Goal: Communication & Community: Answer question/provide support

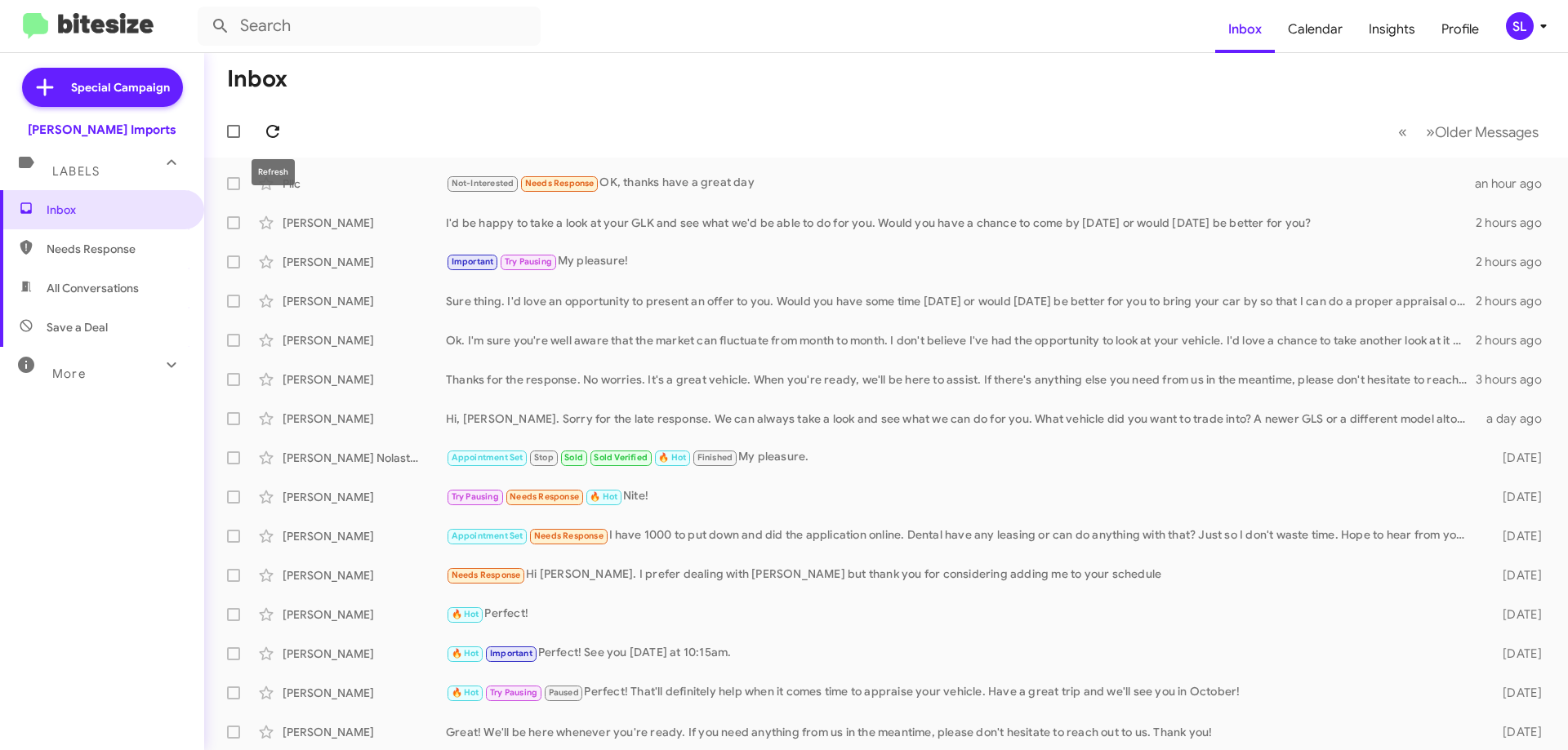
click at [272, 127] on icon at bounding box center [272, 131] width 19 height 19
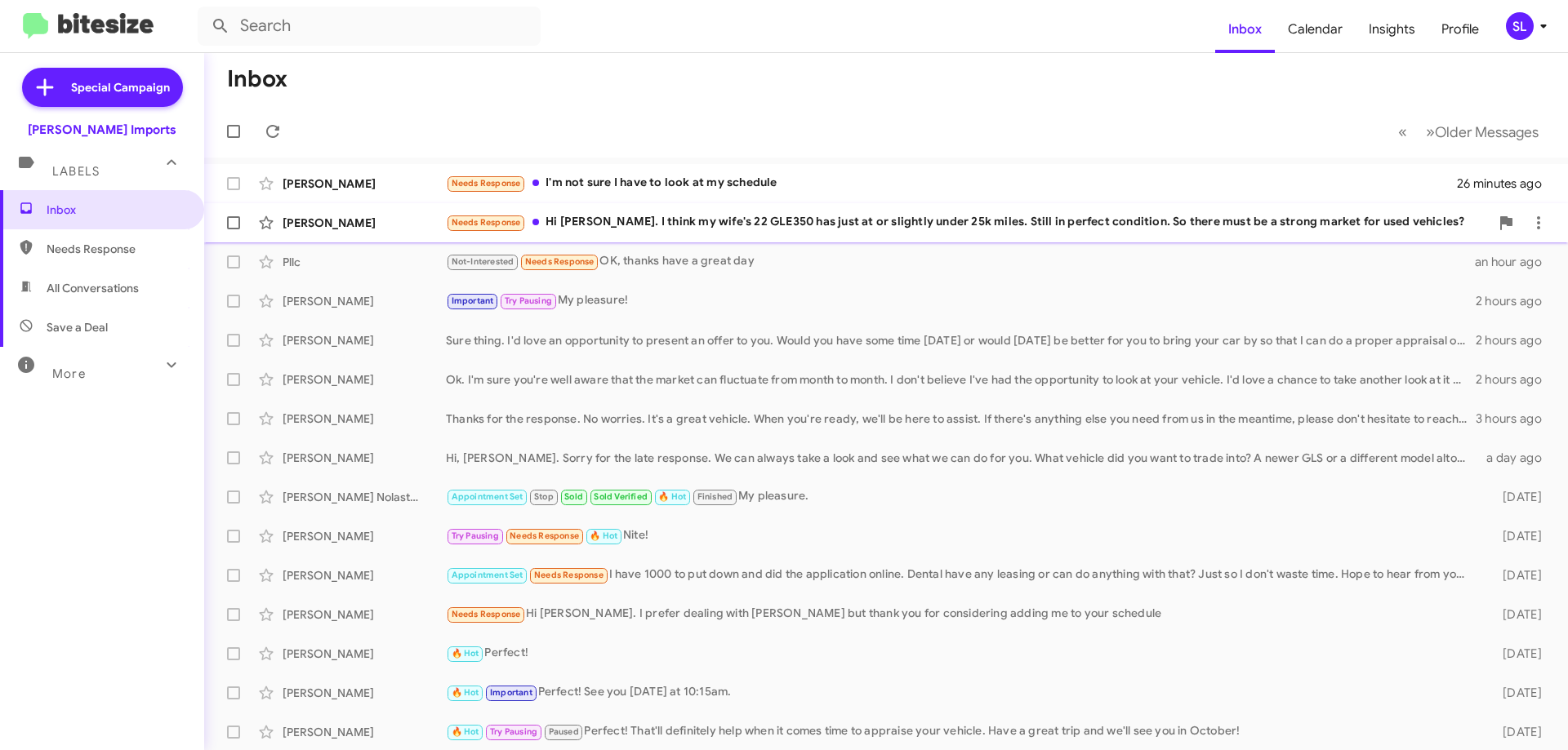
click at [716, 229] on div "Needs Response Hi [PERSON_NAME]. I think my wife's 22 GLE350 has just at or sli…" at bounding box center [968, 222] width 1044 height 19
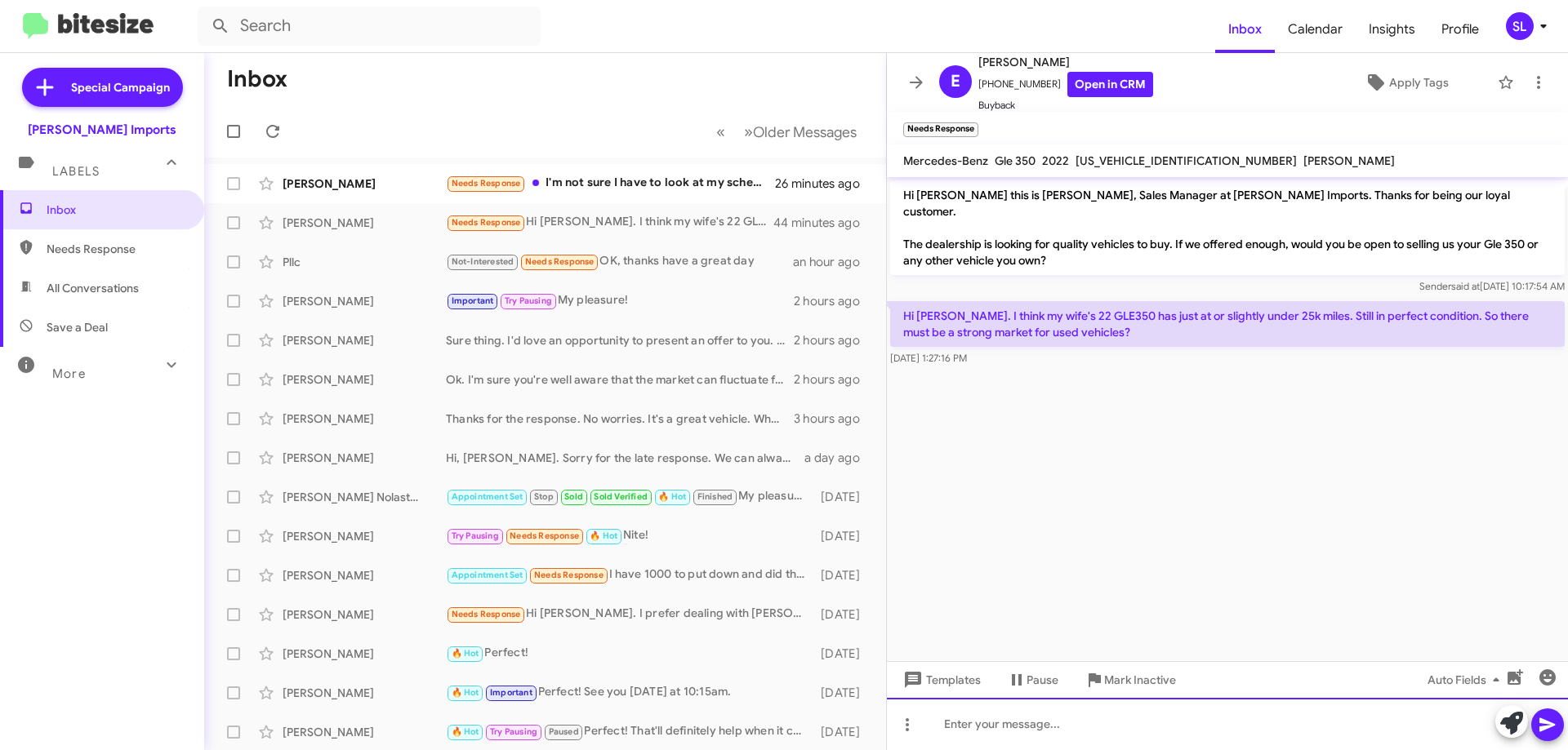
click at [1040, 720] on div at bounding box center [1227, 724] width 681 height 52
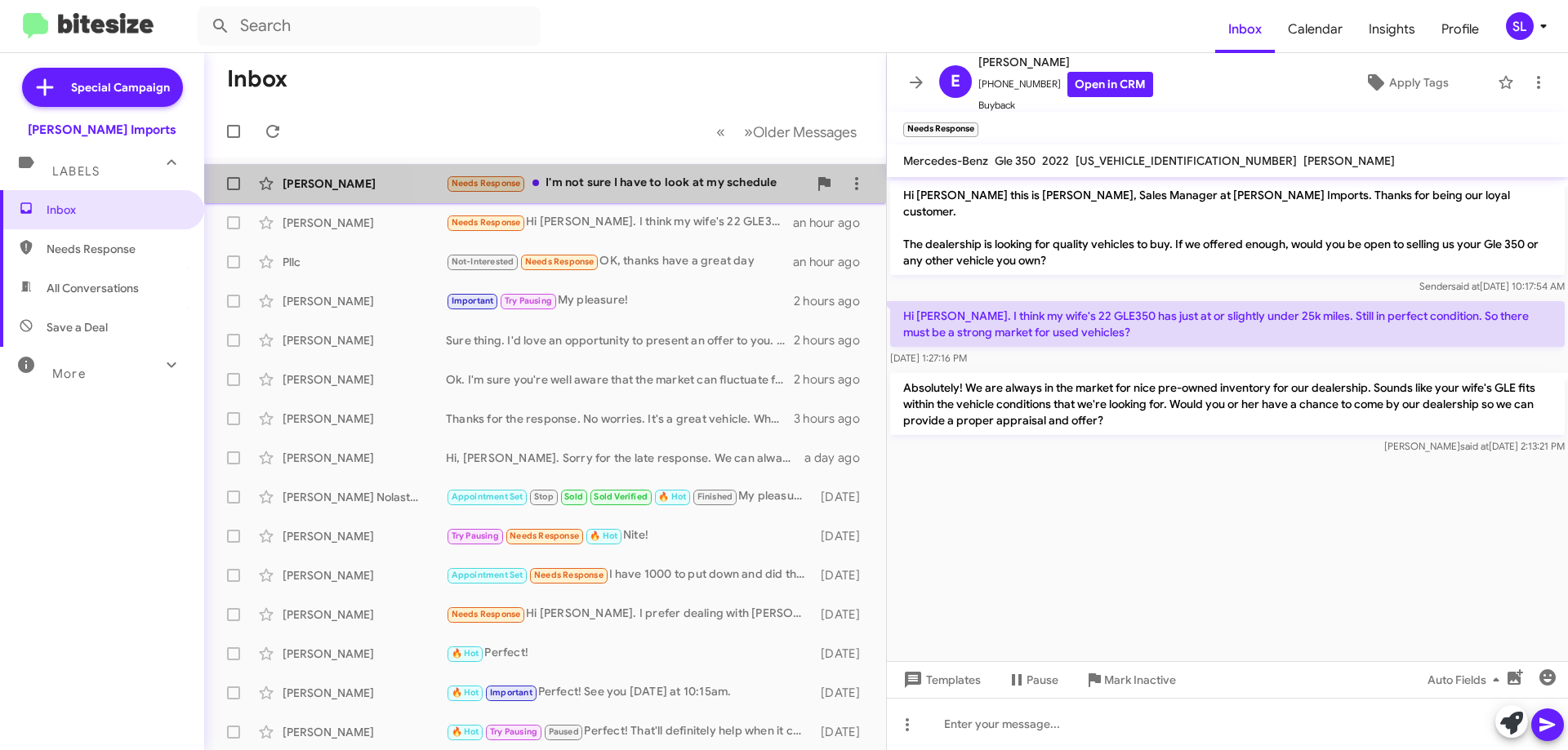
click at [664, 186] on div "Needs Response I'm not sure I have to look at my schedule" at bounding box center [627, 183] width 362 height 19
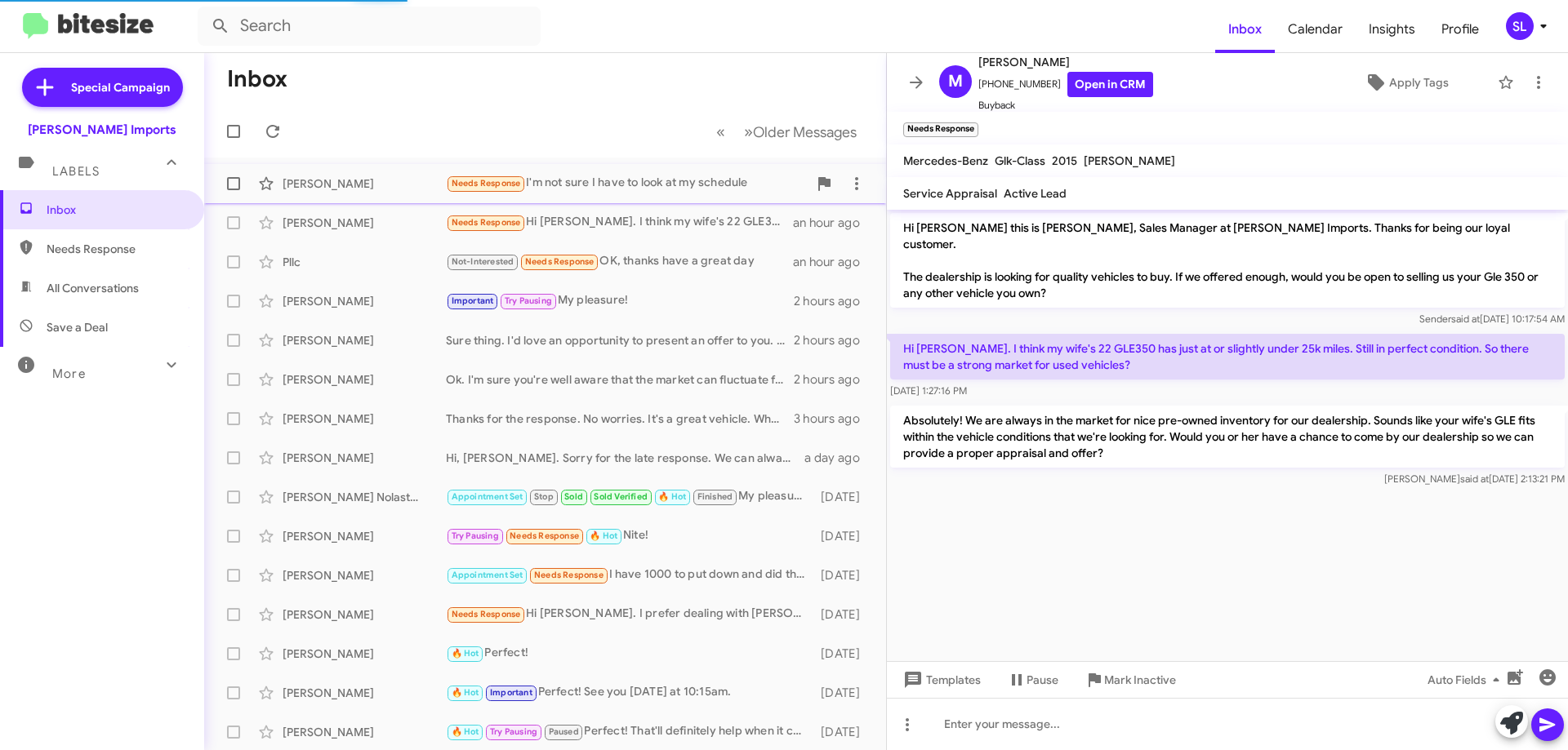
scroll to position [253, 0]
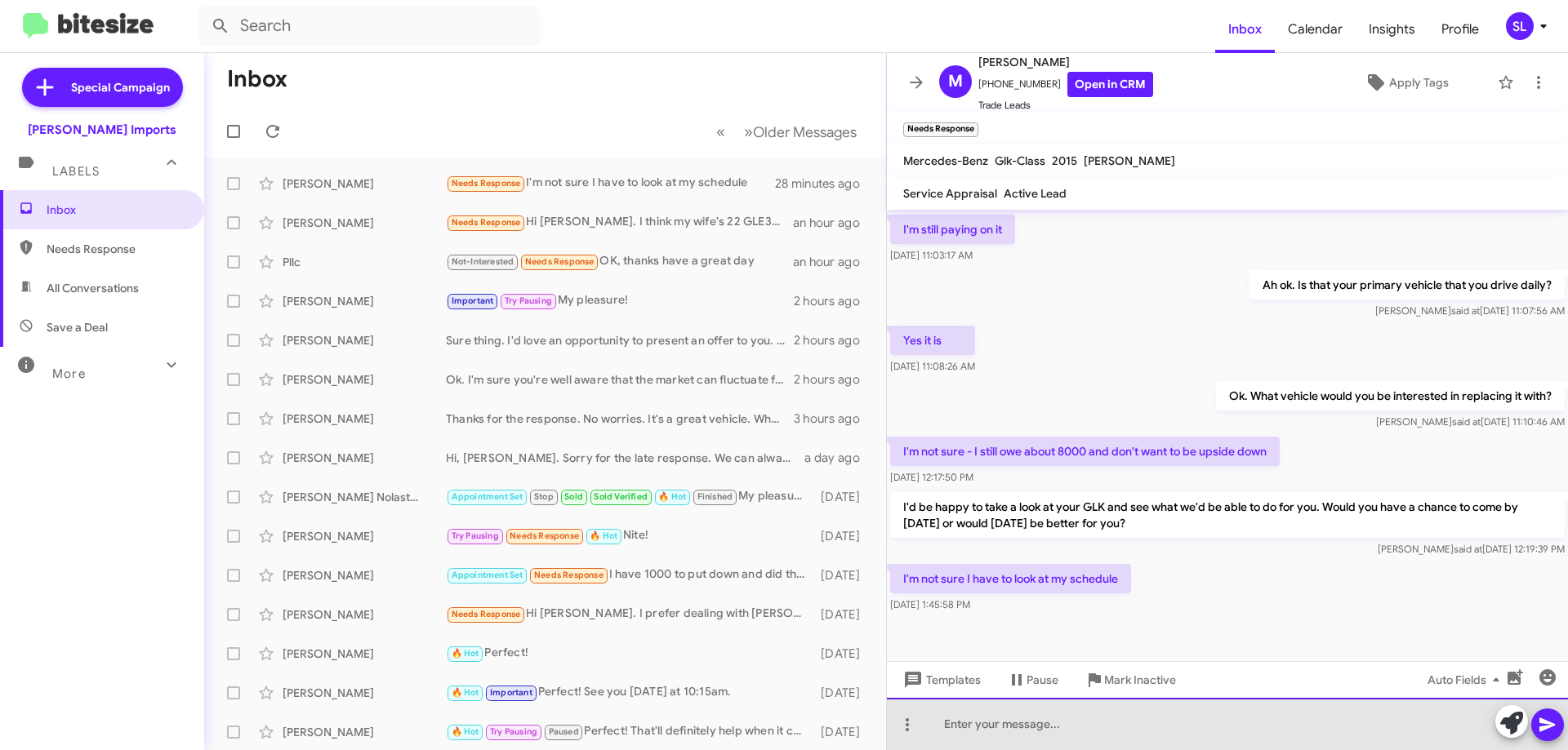
click at [1092, 722] on div at bounding box center [1227, 724] width 681 height 52
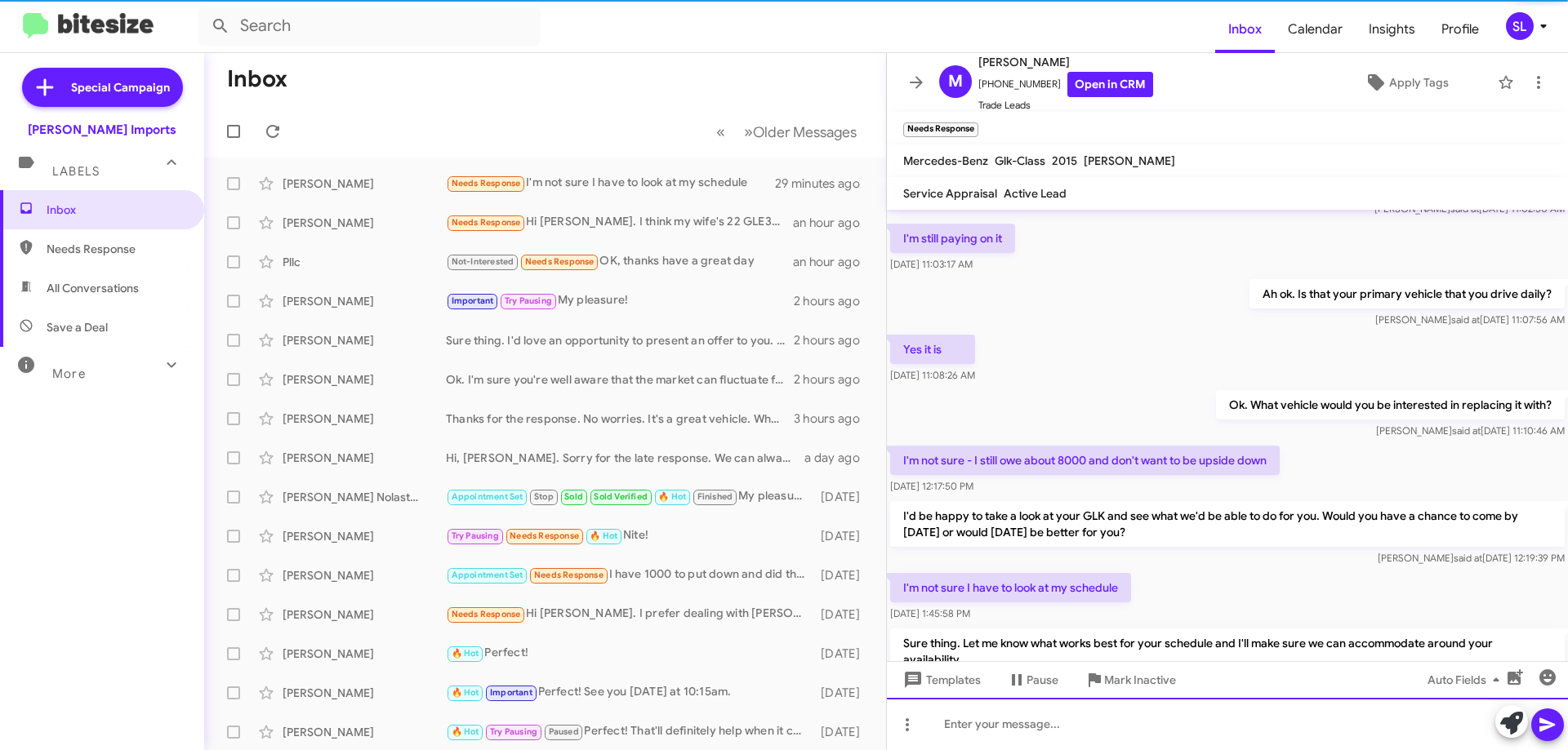
scroll to position [329, 0]
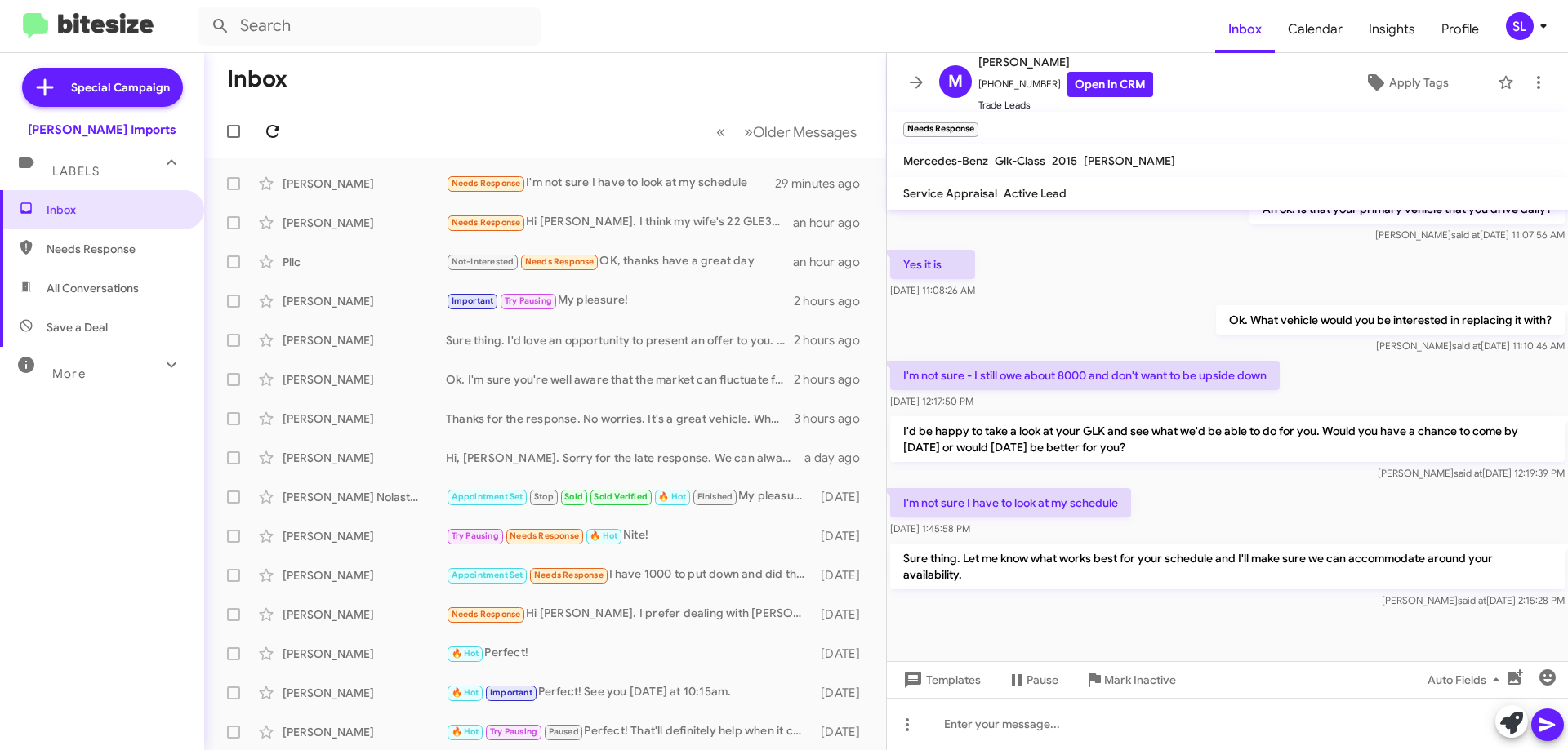
click at [274, 133] on icon at bounding box center [272, 131] width 19 height 19
click at [926, 97] on mat-toolbar "M [PERSON_NAME] [PHONE_NUMBER] Open in CRM Trade Leads Apply Tags" at bounding box center [1227, 82] width 681 height 58
click at [920, 92] on button at bounding box center [915, 82] width 32 height 32
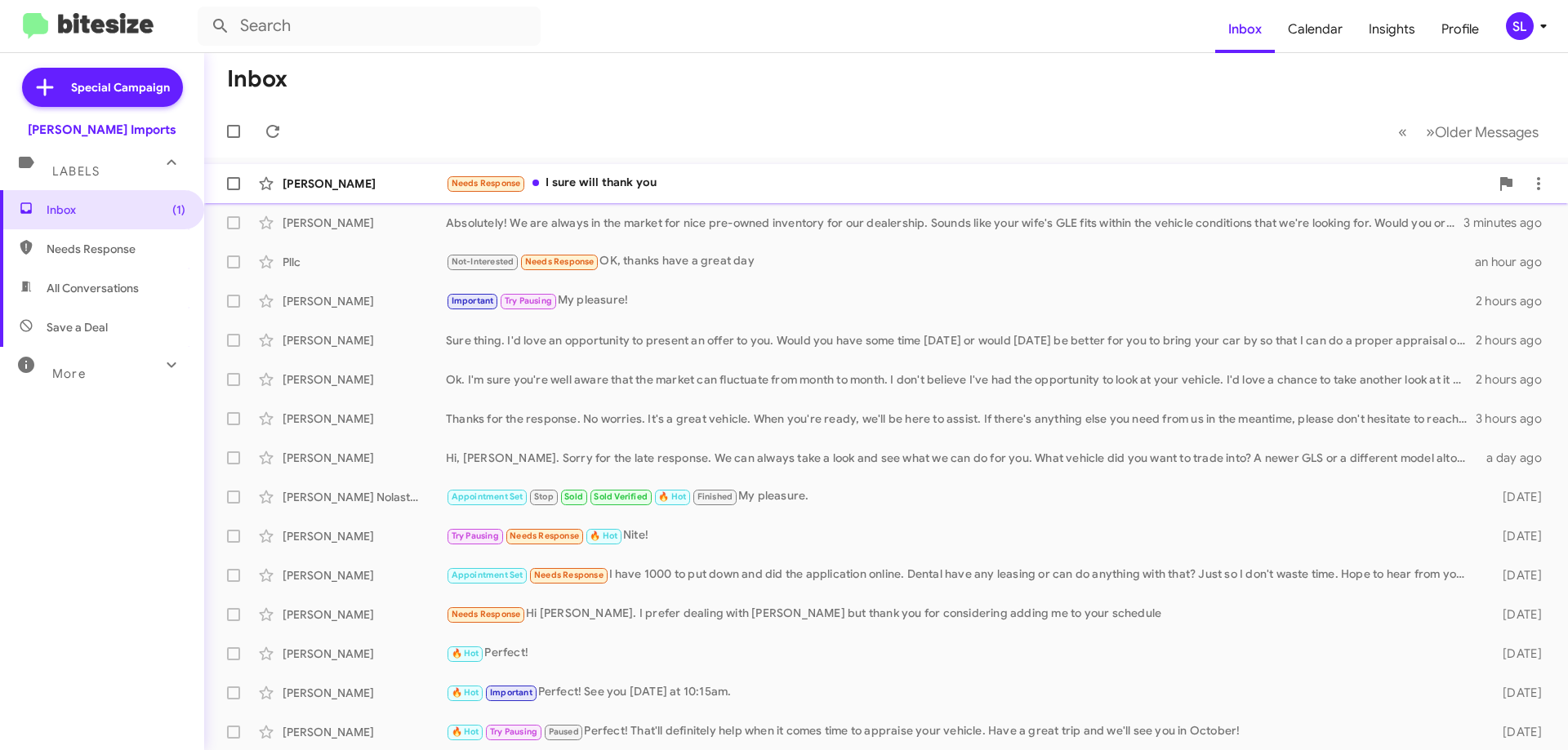
click at [657, 184] on div "Needs Response I sure will thank you" at bounding box center [968, 183] width 1044 height 19
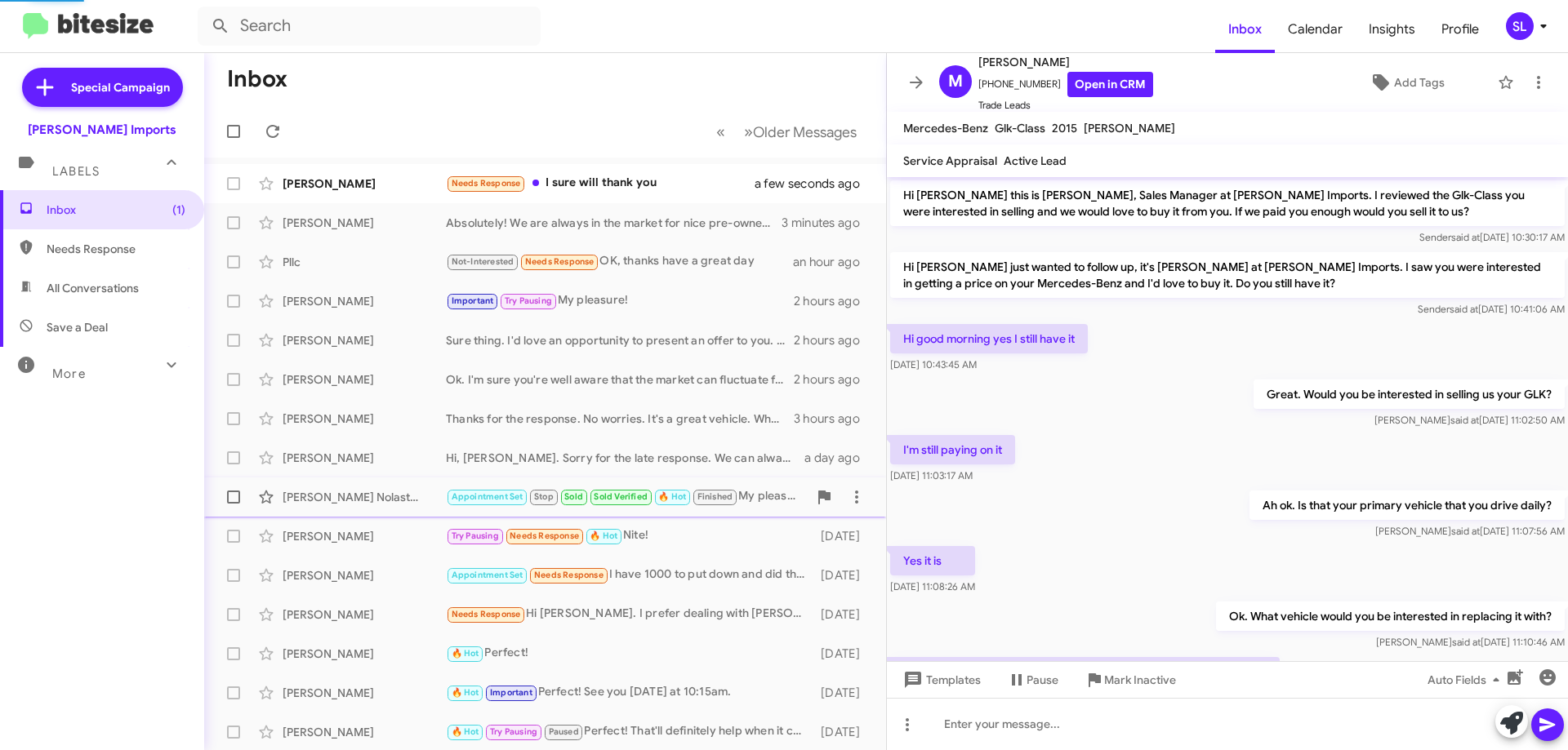
scroll to position [356, 0]
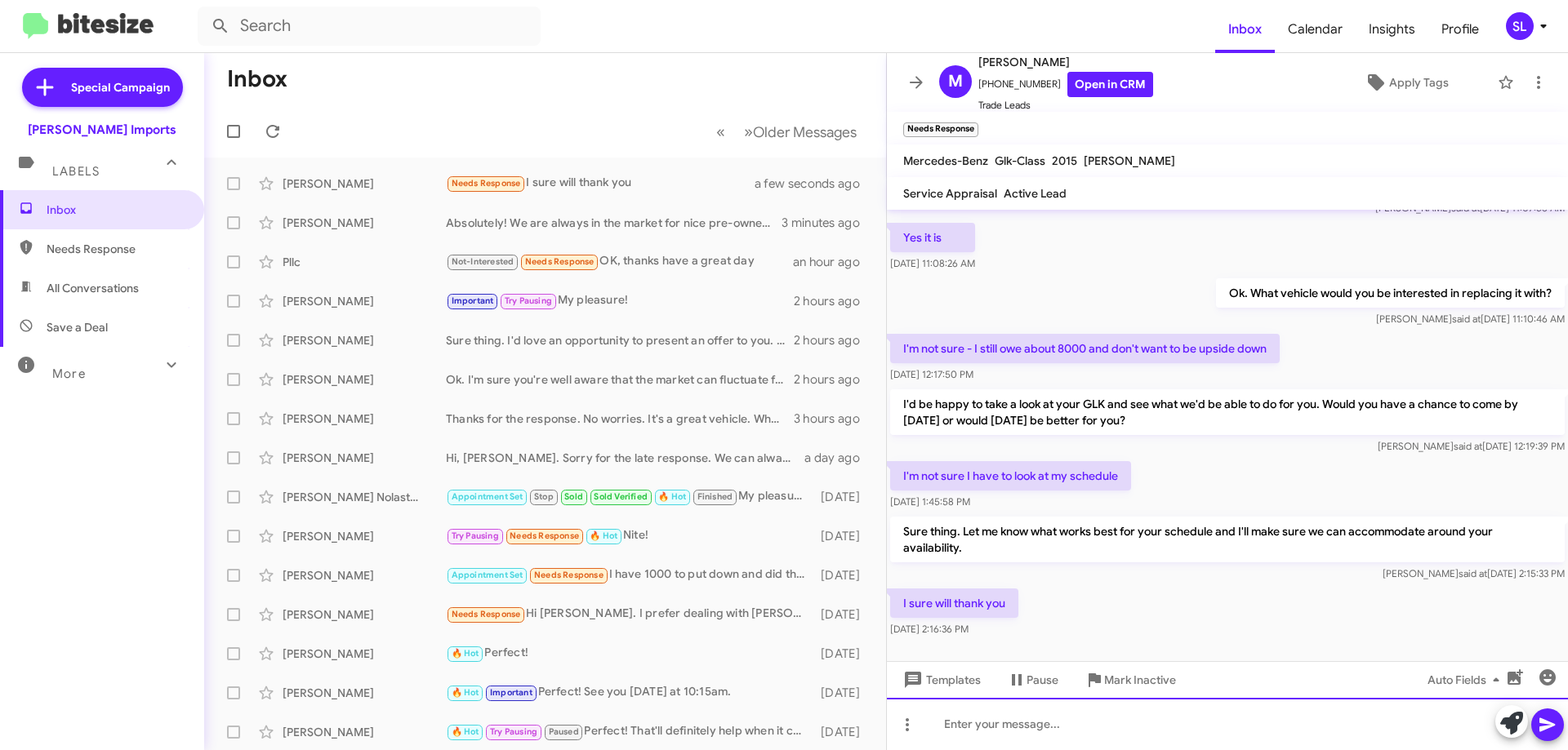
click at [1011, 740] on div at bounding box center [1227, 724] width 681 height 52
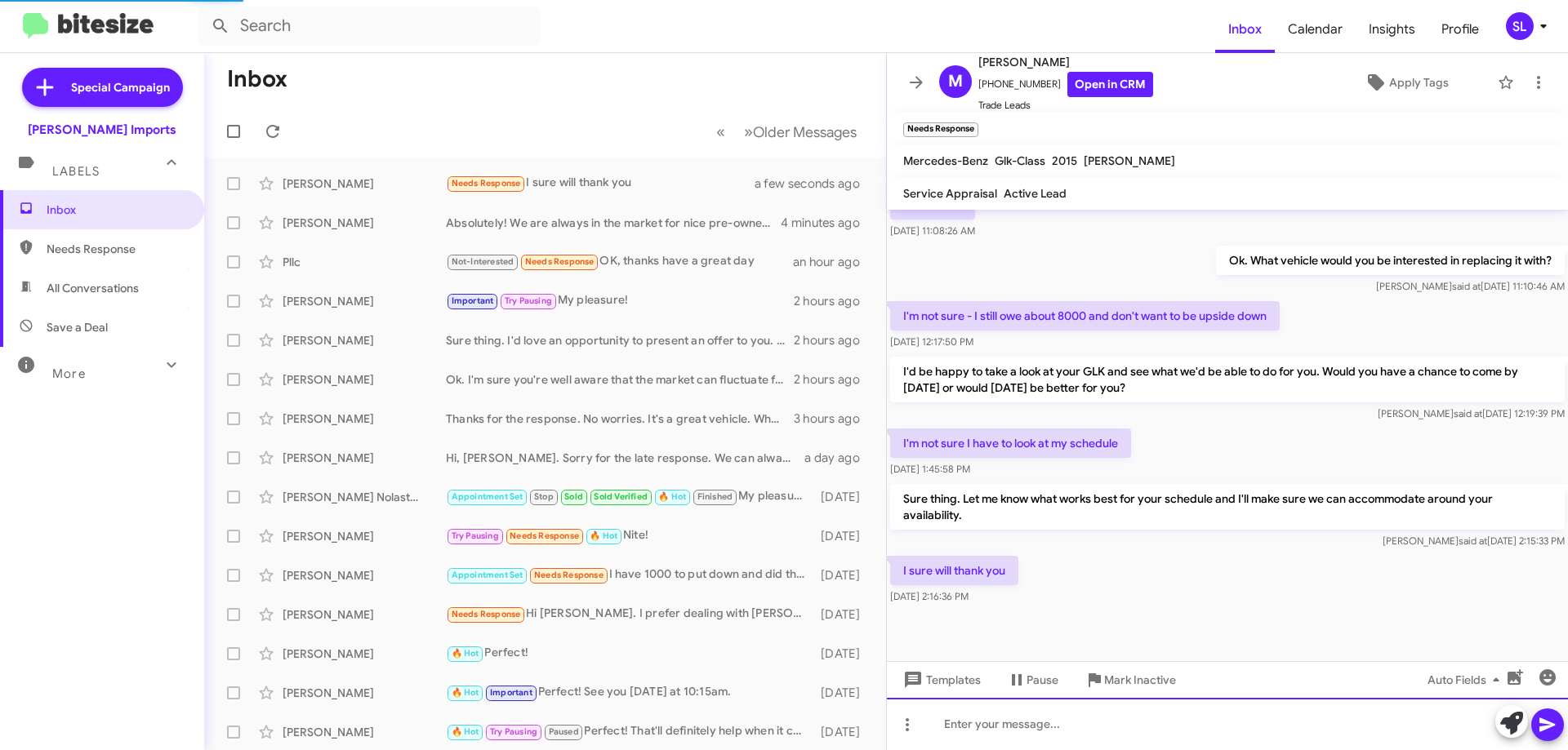
scroll to position [0, 0]
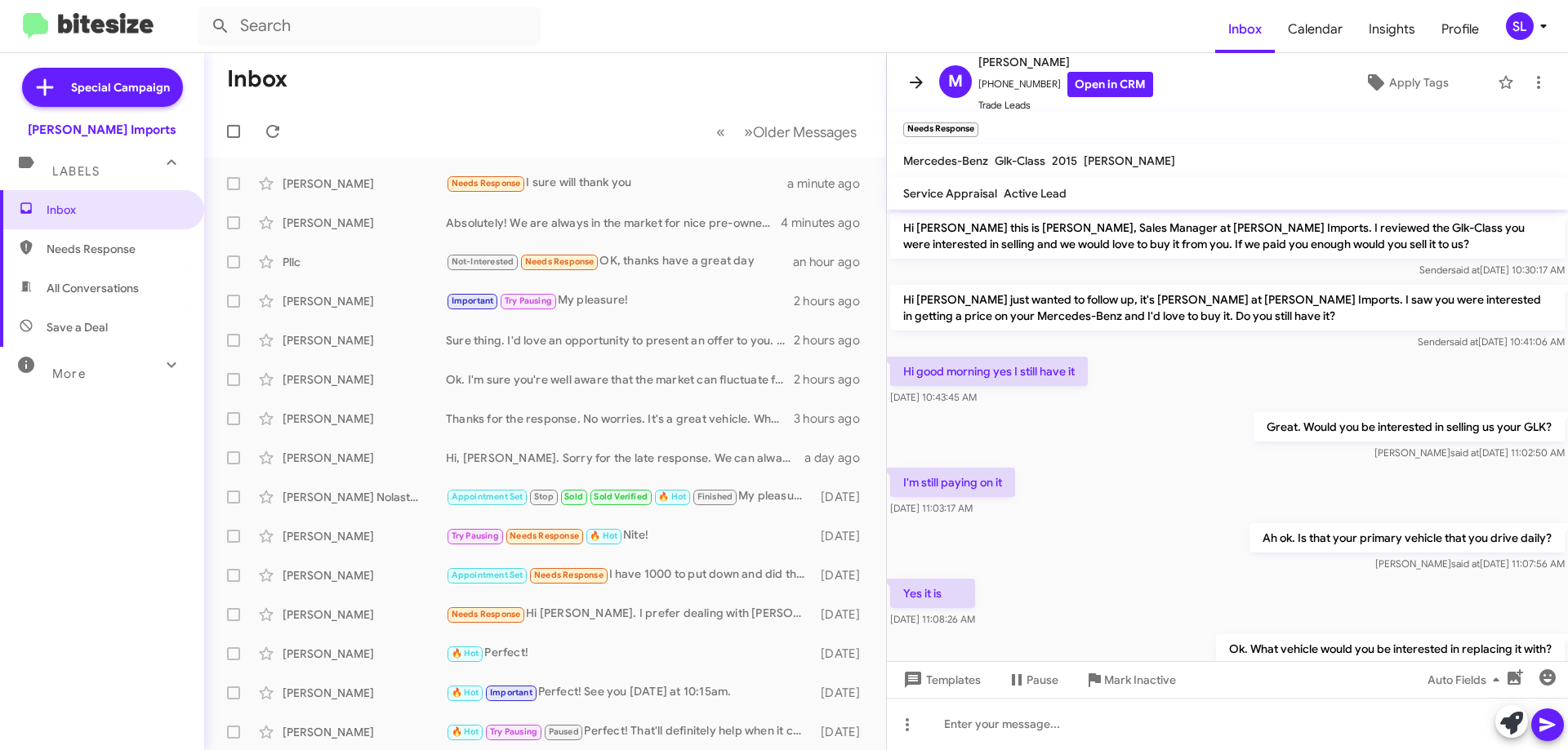
click at [909, 78] on icon at bounding box center [916, 82] width 19 height 19
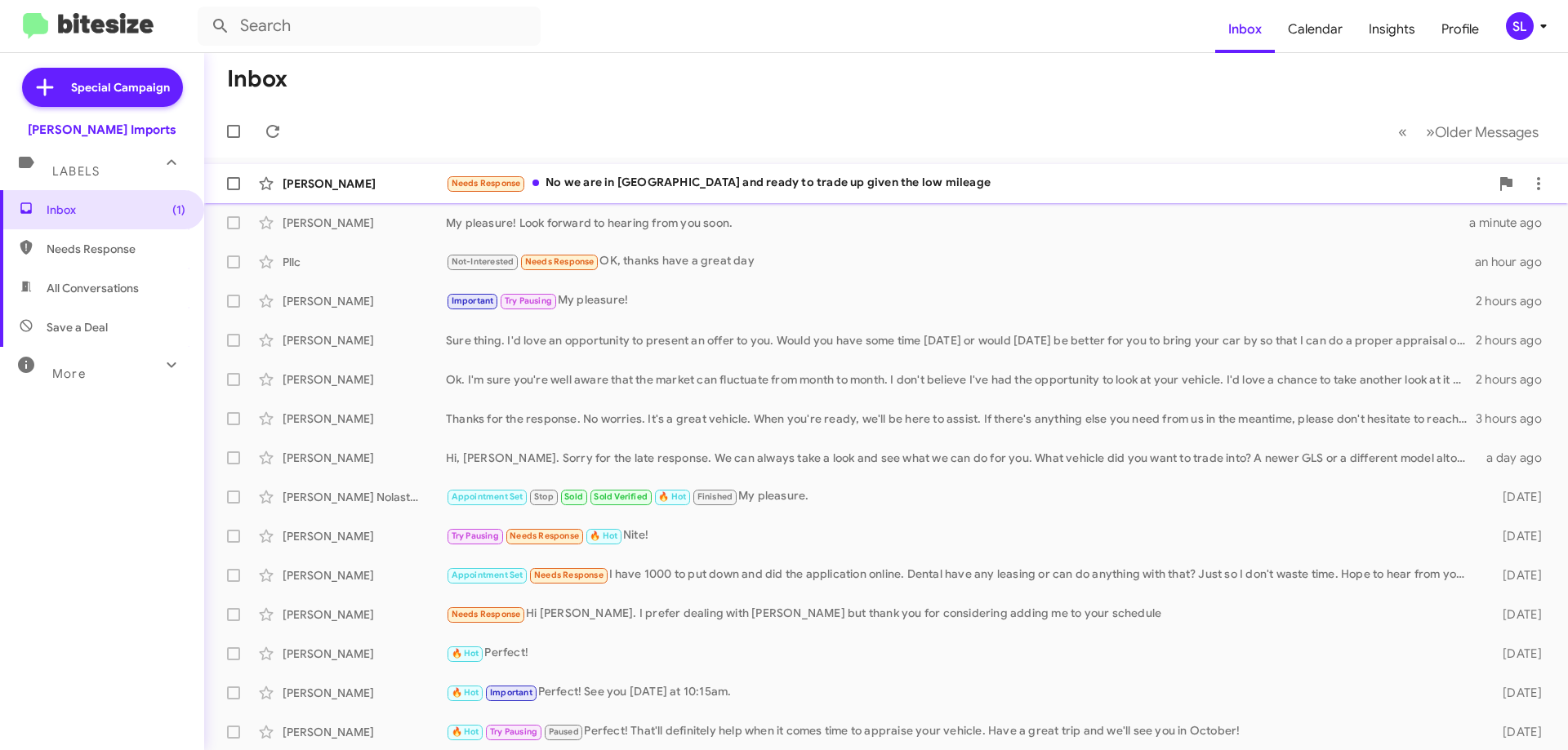
click at [867, 185] on div "Needs Response No we are in [GEOGRAPHIC_DATA] and ready to trade up given the l…" at bounding box center [968, 183] width 1044 height 19
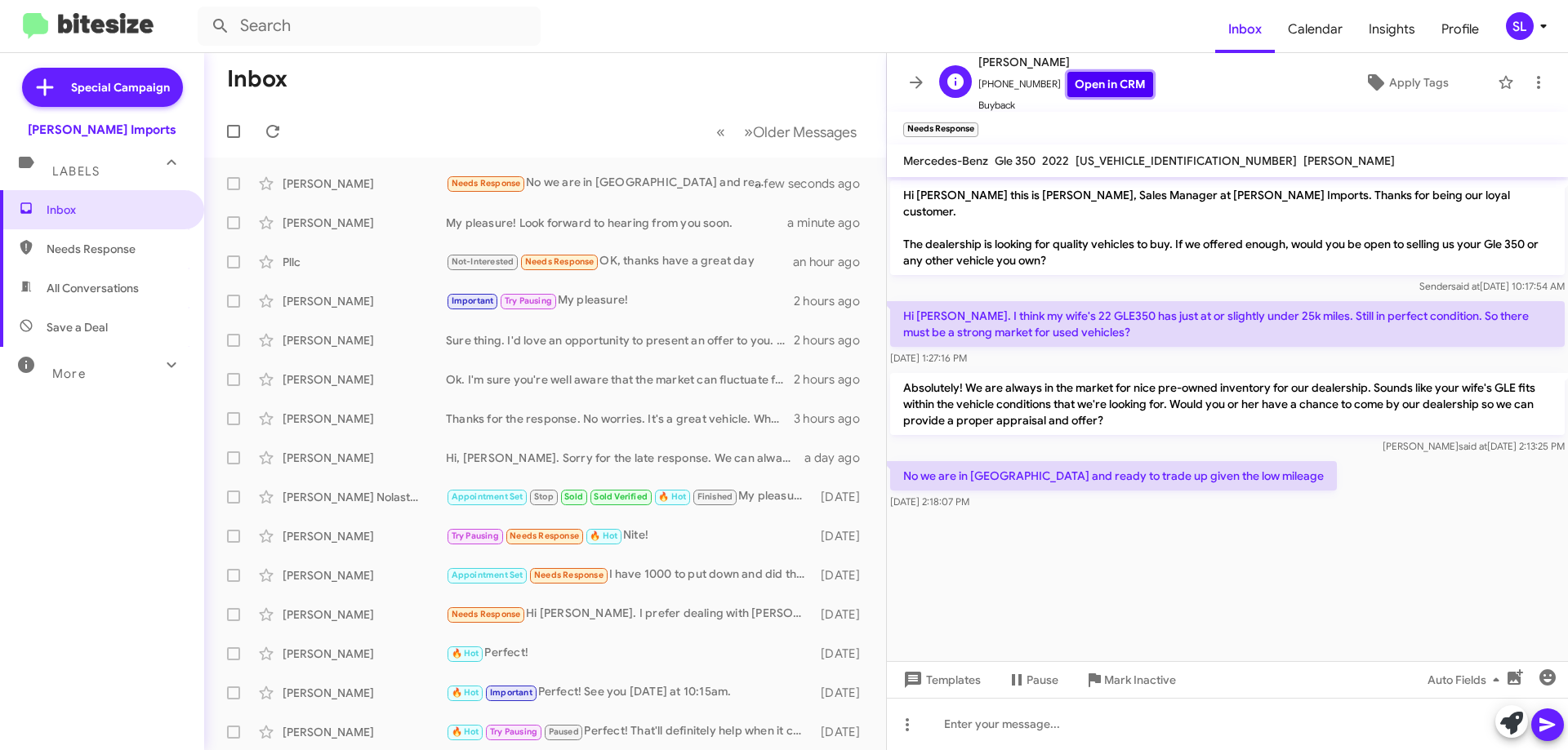
click at [1127, 93] on link "Open in CRM" at bounding box center [1110, 84] width 86 height 25
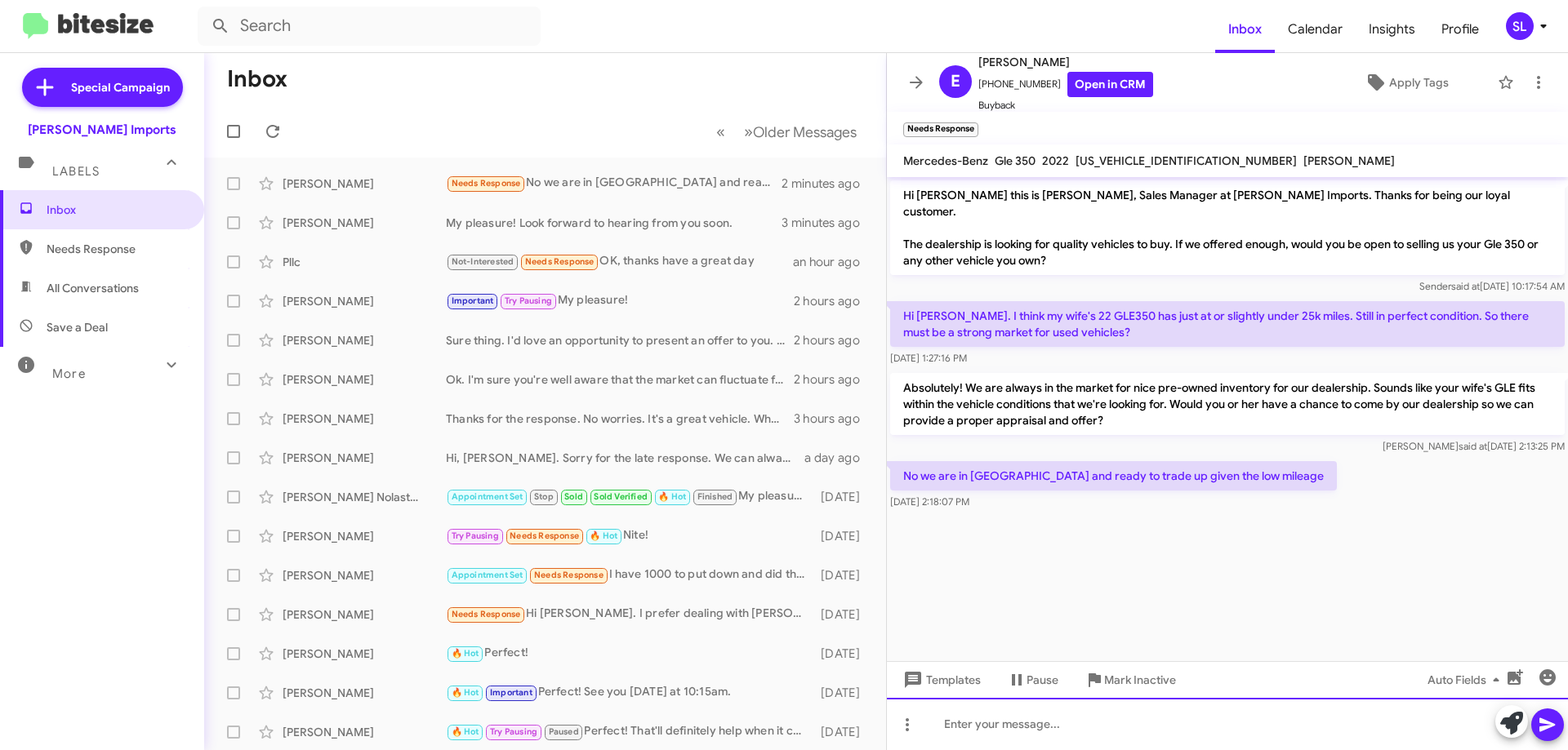
click at [1101, 726] on div at bounding box center [1227, 724] width 681 height 52
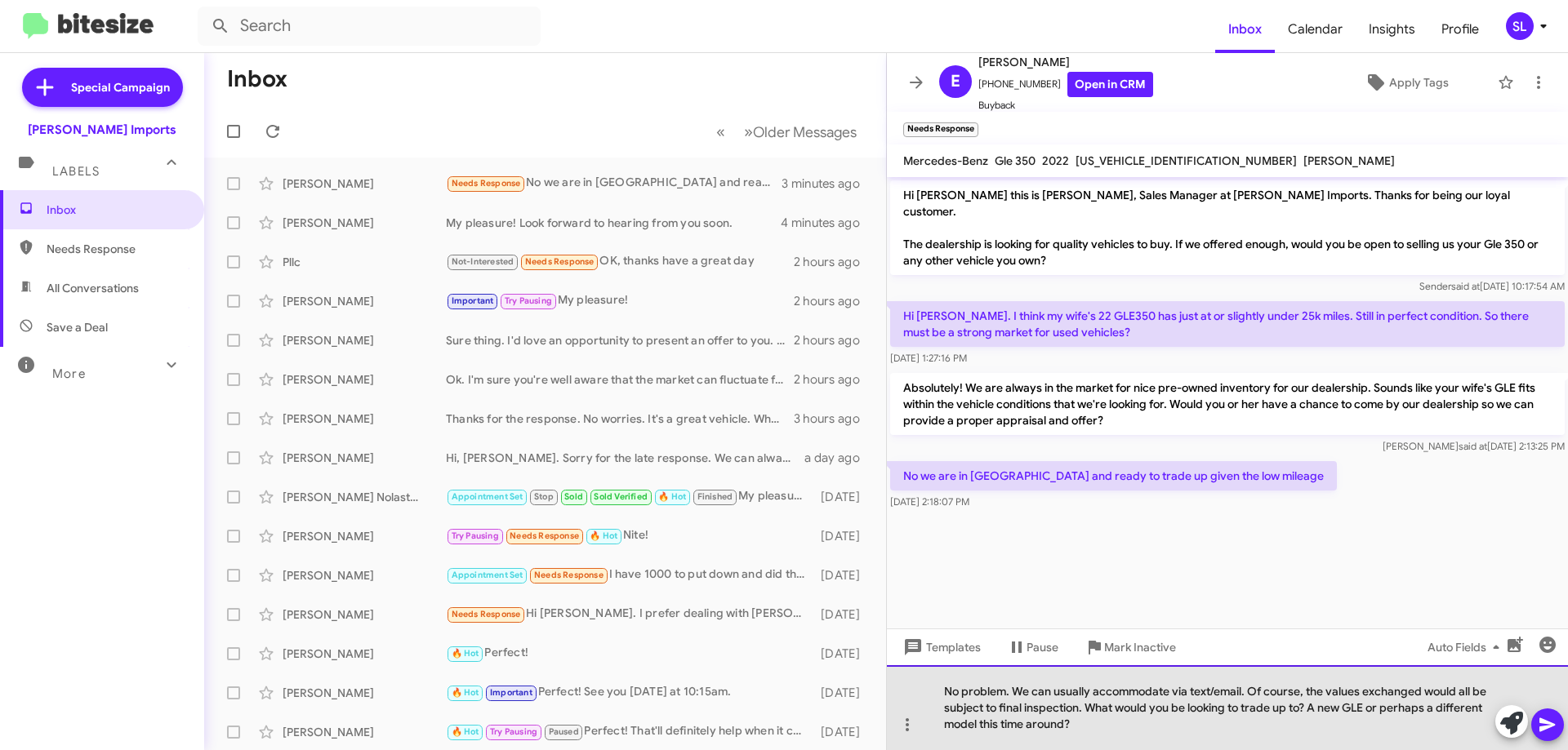
click at [1428, 714] on div "No problem. We can usually accommodate via text/email. Of course, the values ex…" at bounding box center [1227, 707] width 681 height 85
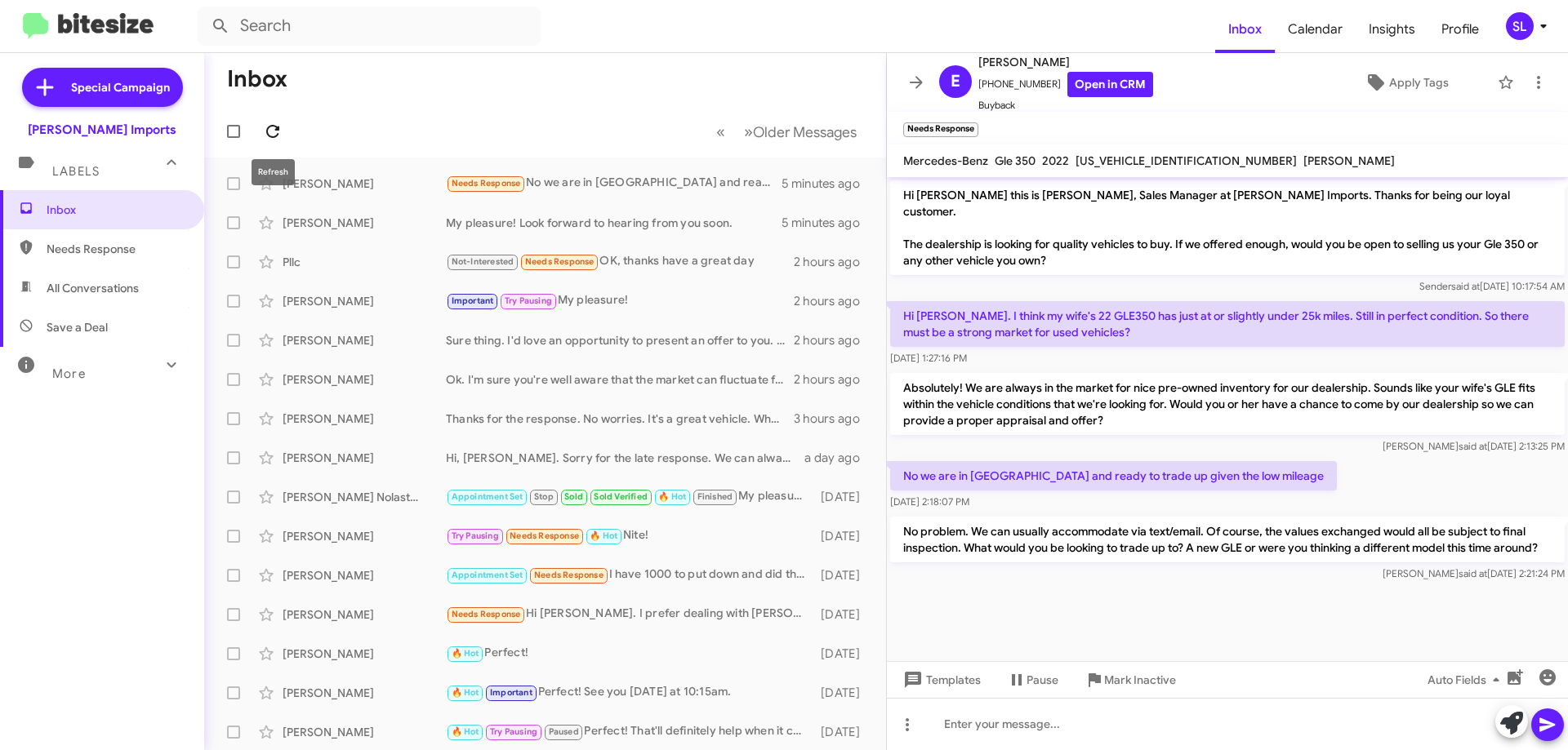
click at [280, 130] on icon at bounding box center [272, 131] width 19 height 19
click at [907, 83] on icon at bounding box center [916, 82] width 19 height 19
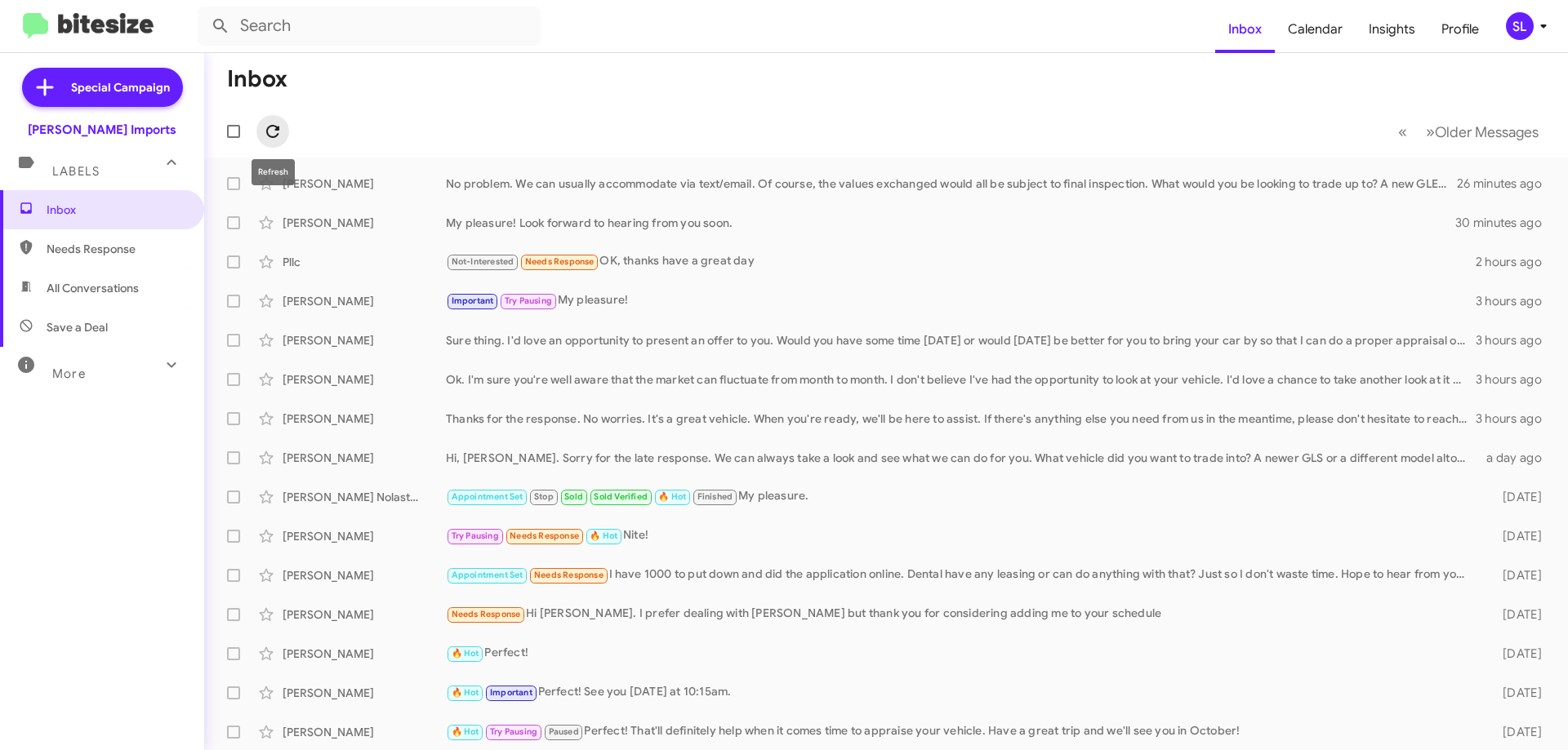
click at [260, 119] on button at bounding box center [272, 131] width 32 height 32
click at [276, 143] on button at bounding box center [272, 131] width 32 height 32
